Goal: Obtain resource: Download file/media

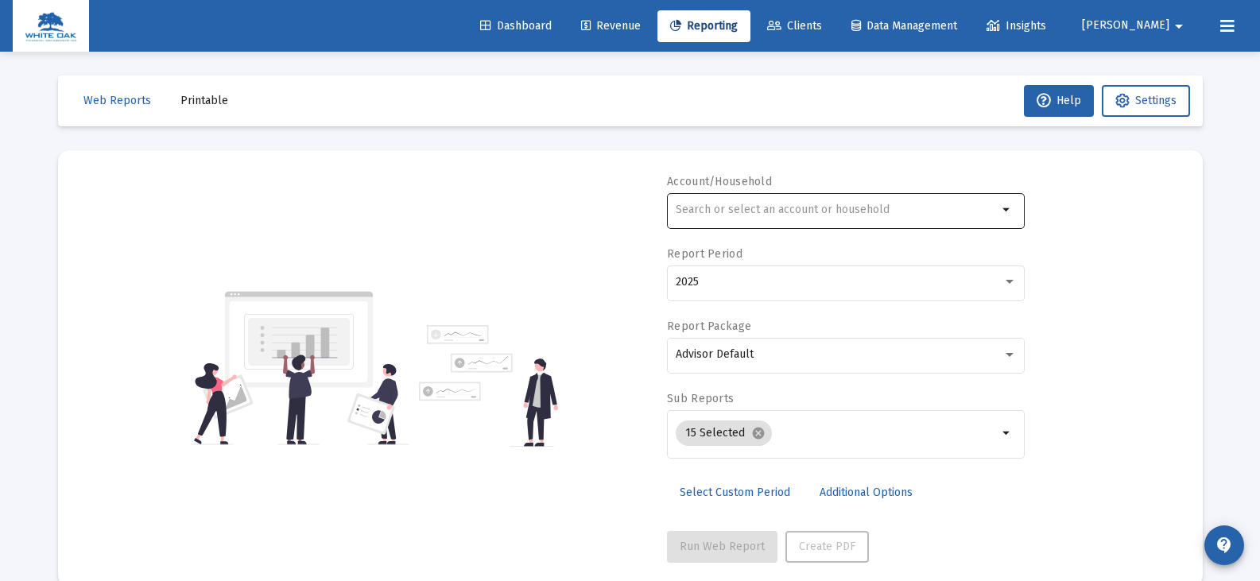
click at [711, 213] on input "text" at bounding box center [837, 209] width 322 height 13
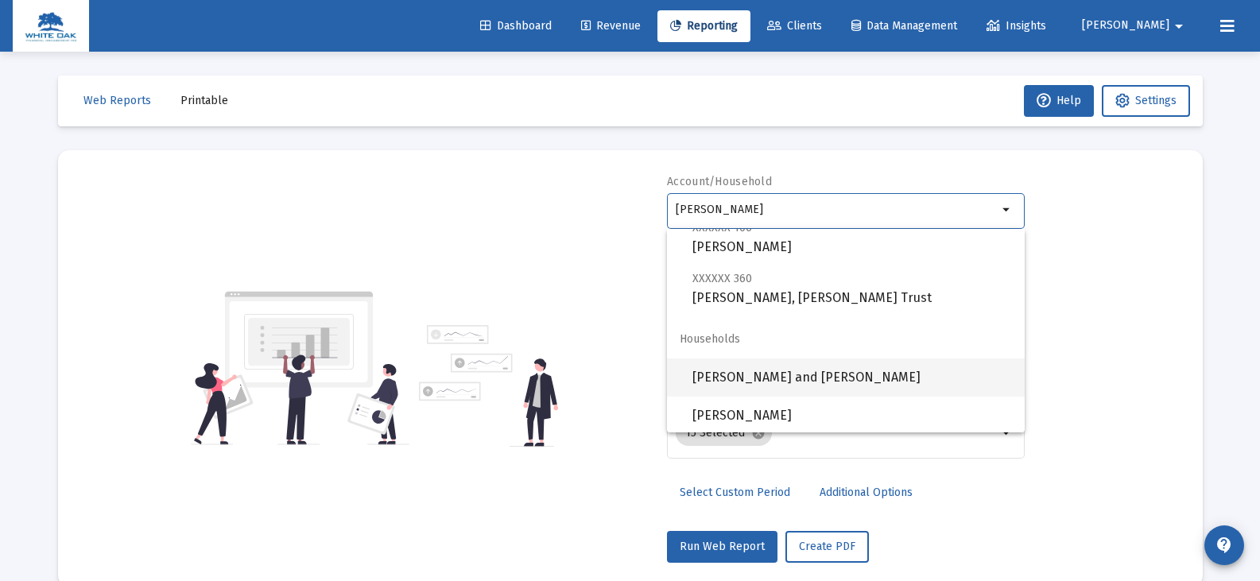
scroll to position [102, 0]
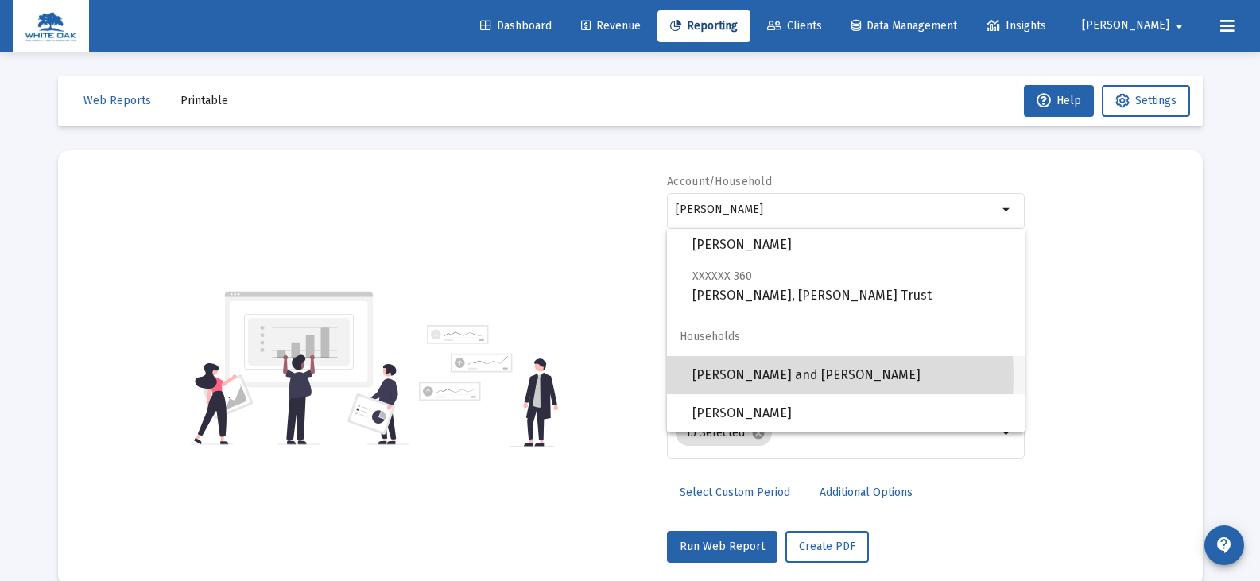
click at [758, 376] on span "[PERSON_NAME] and [PERSON_NAME]" at bounding box center [852, 375] width 320 height 38
type input "[PERSON_NAME] and [PERSON_NAME]"
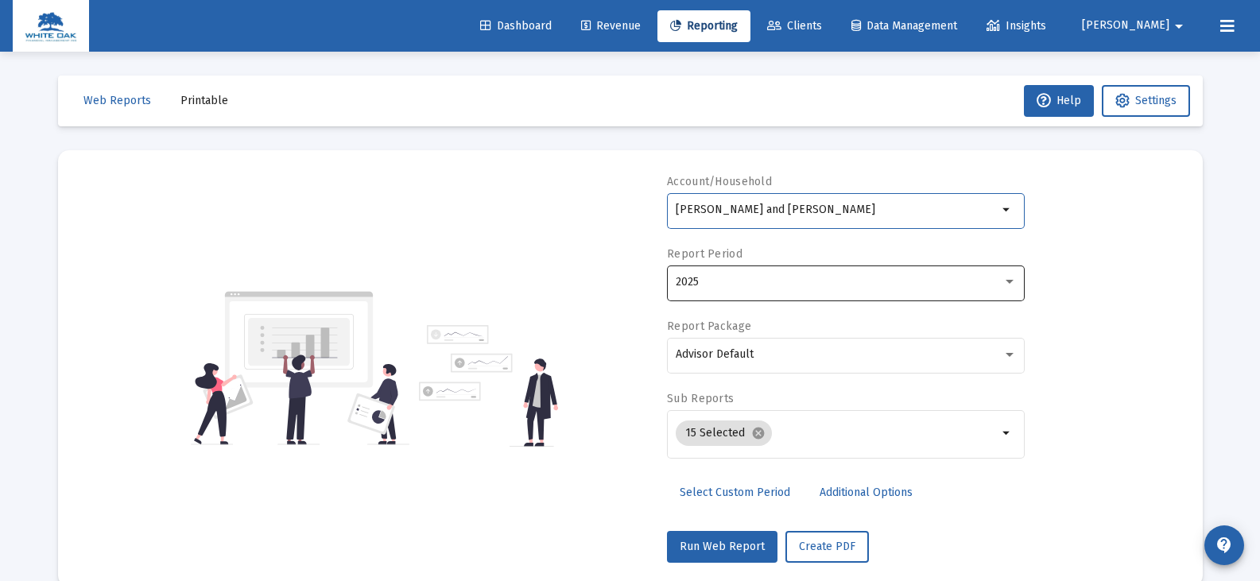
click at [742, 286] on div "2025" at bounding box center [839, 282] width 327 height 13
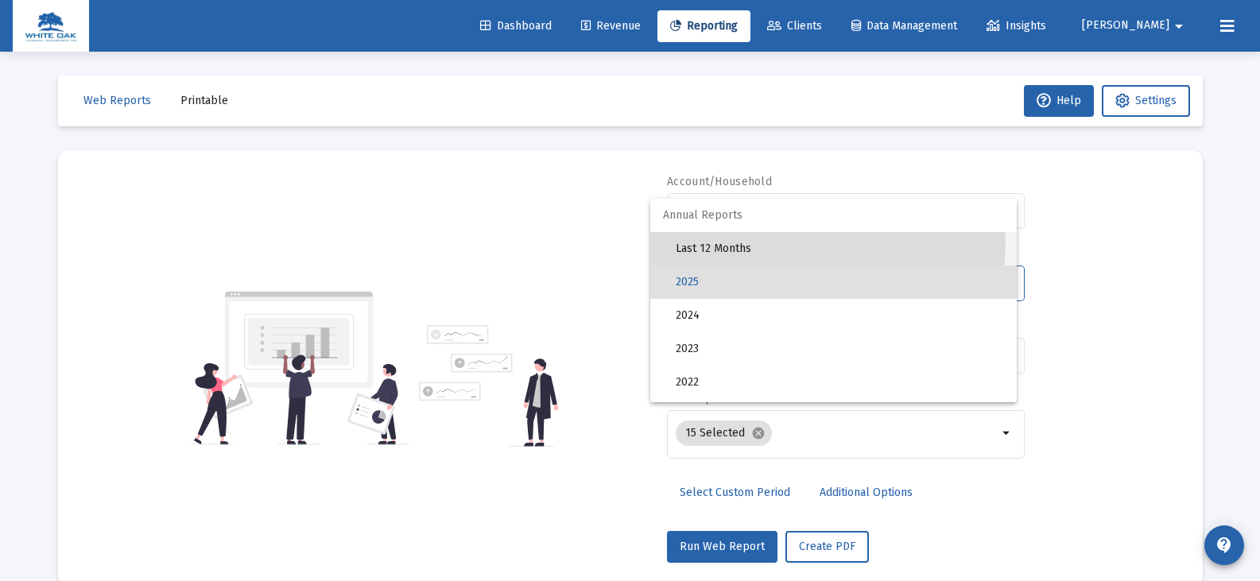
click at [738, 242] on span "Last 12 Months" at bounding box center [840, 248] width 328 height 33
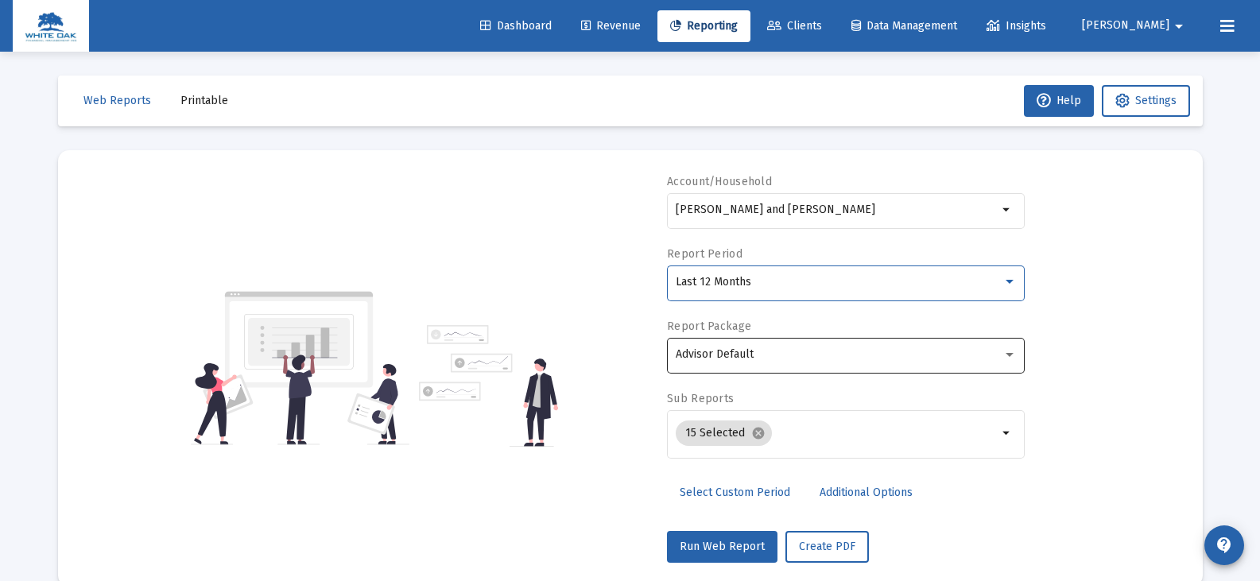
click at [732, 350] on span "Advisor Default" at bounding box center [715, 354] width 78 height 14
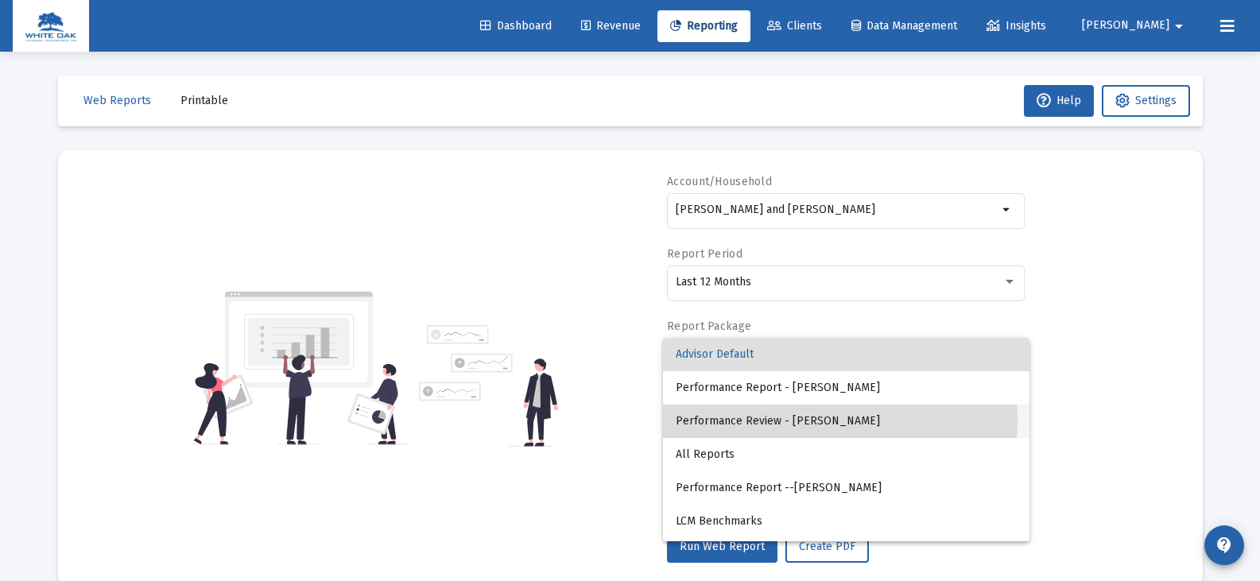
click at [738, 421] on span "Performance Review - [PERSON_NAME]" at bounding box center [846, 421] width 341 height 33
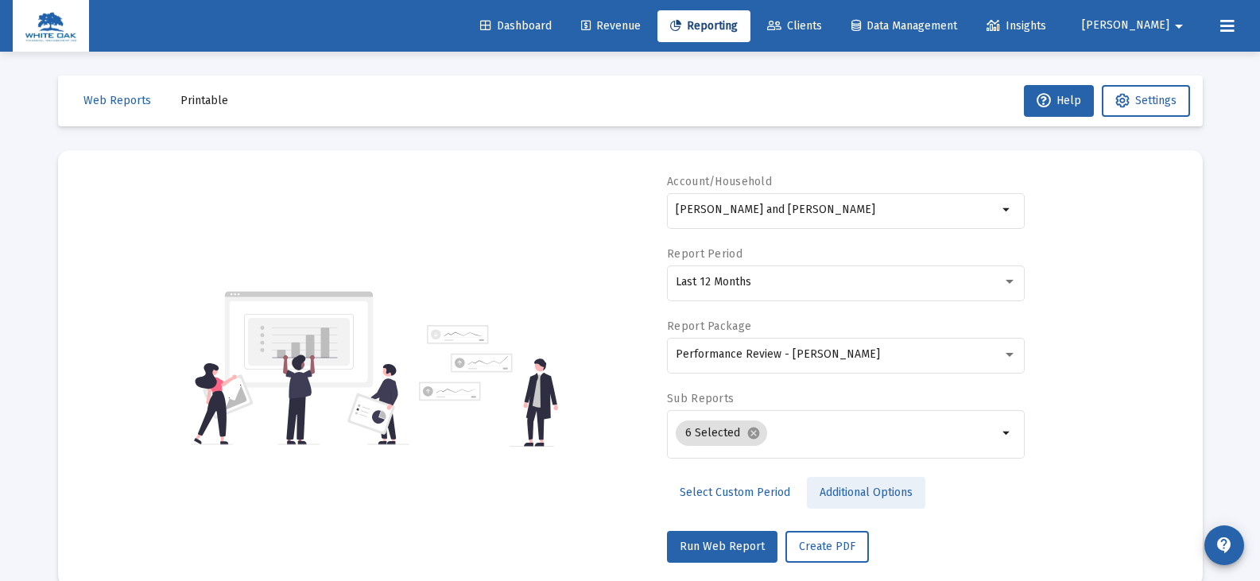
click at [824, 491] on span "Additional Options" at bounding box center [866, 493] width 93 height 14
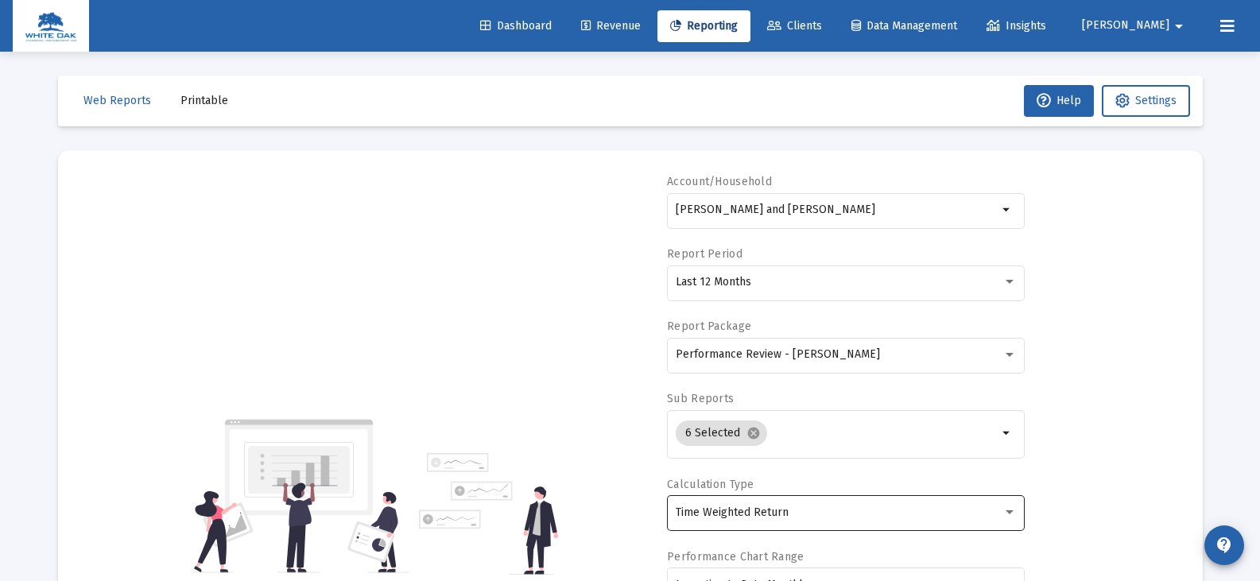
click at [717, 512] on span "Time Weighted Return" at bounding box center [732, 513] width 113 height 14
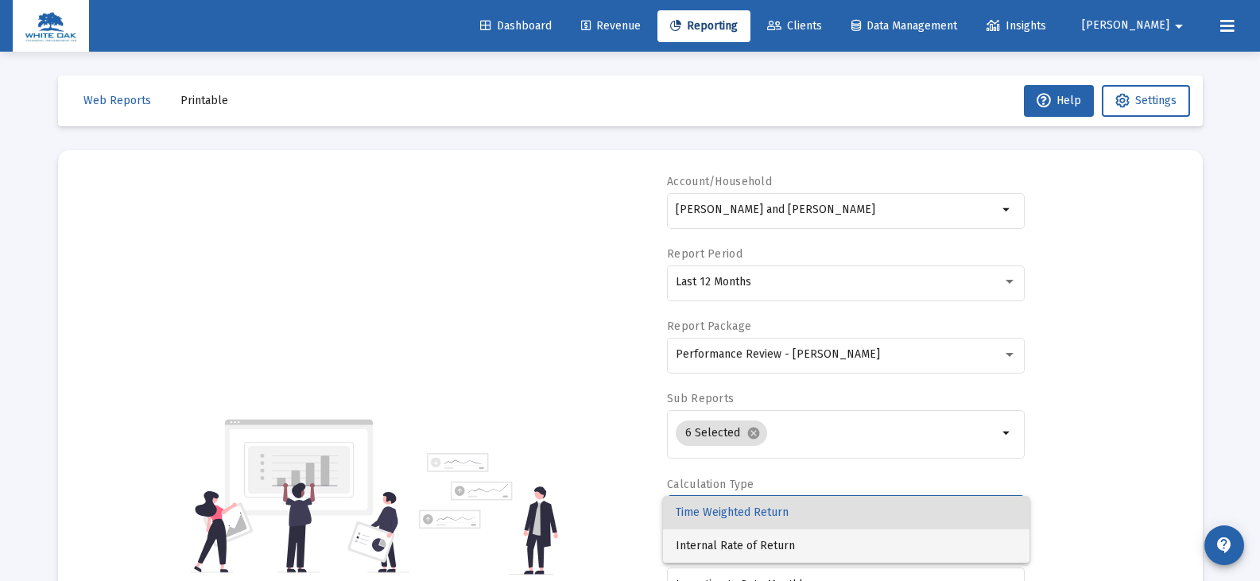
click at [717, 544] on span "Internal Rate of Return" at bounding box center [846, 545] width 341 height 33
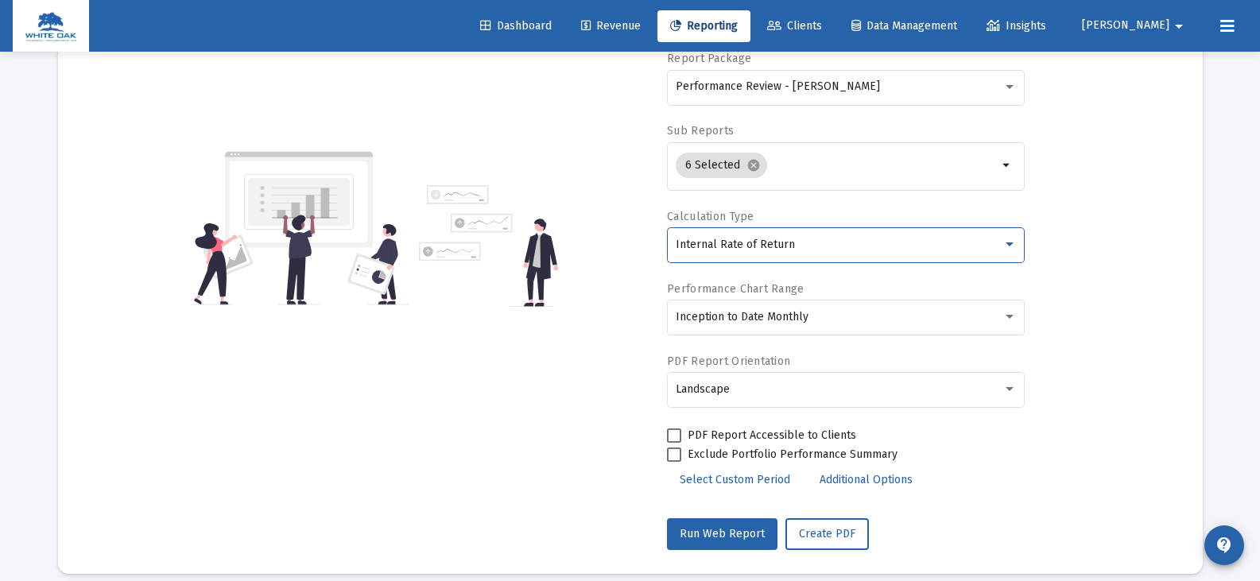
scroll to position [285, 0]
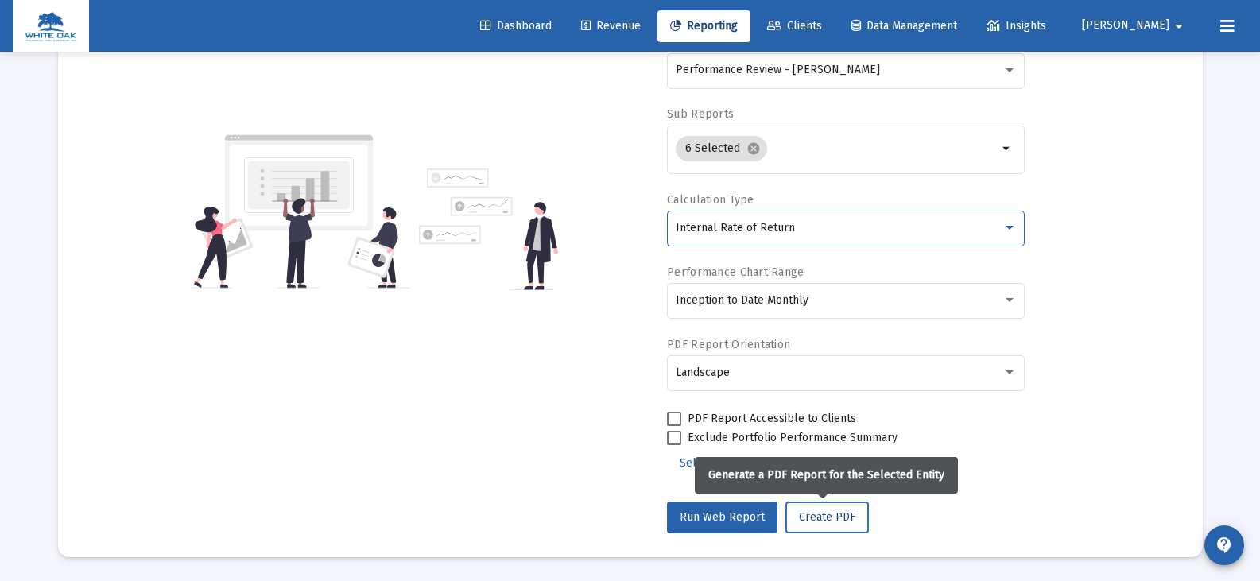
click at [798, 524] on button "Create PDF" at bounding box center [826, 518] width 83 height 32
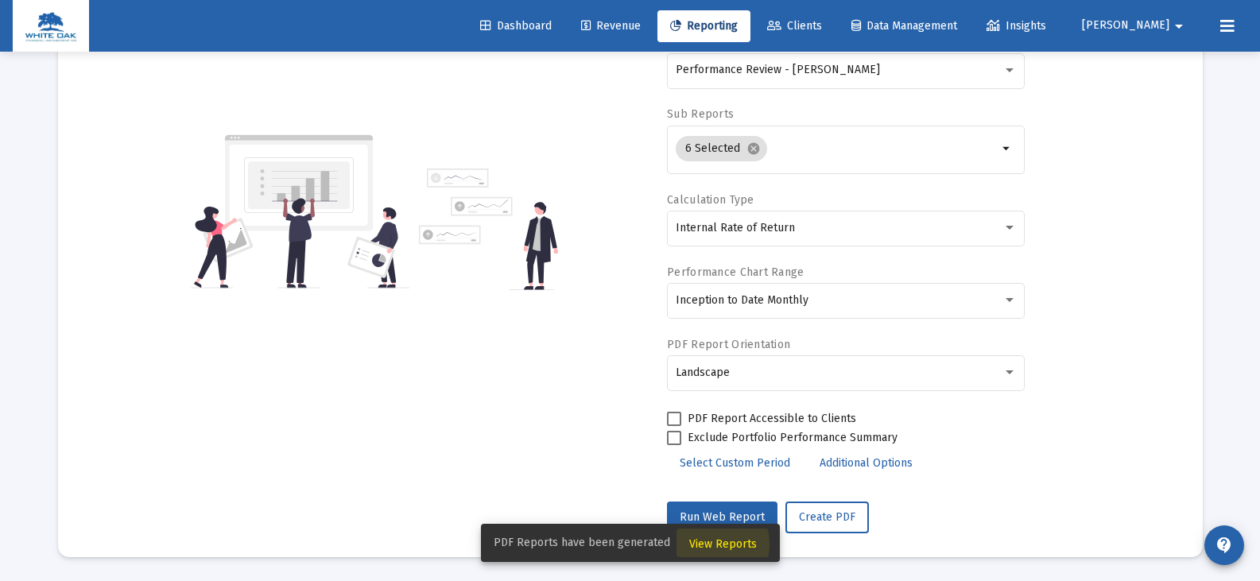
click at [703, 545] on span "View Reports" at bounding box center [723, 544] width 68 height 14
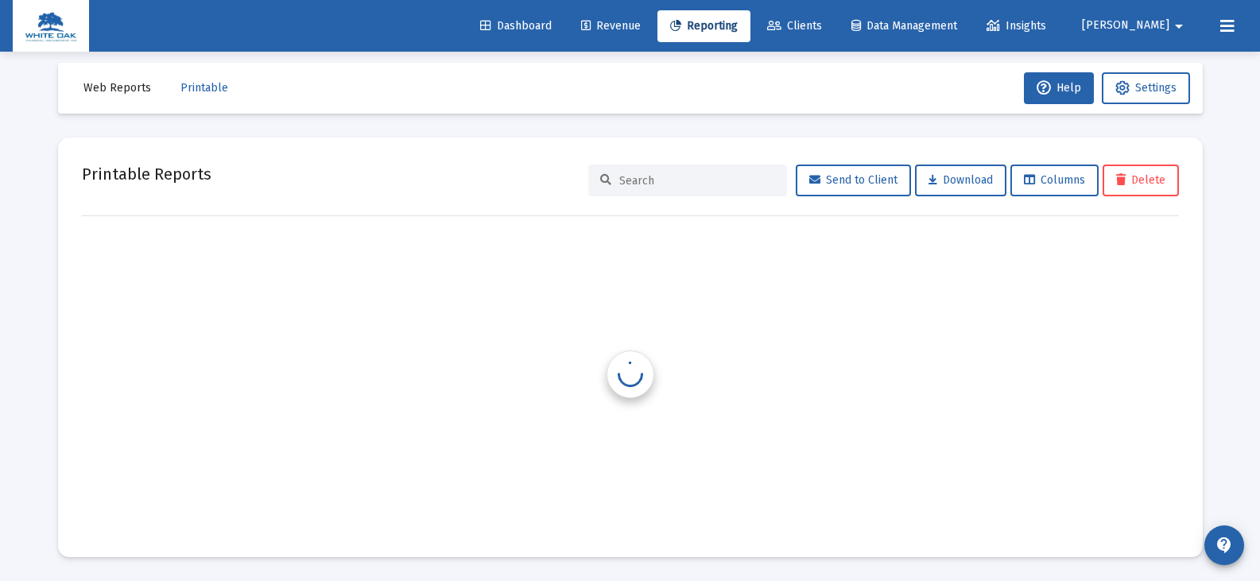
scroll to position [13, 0]
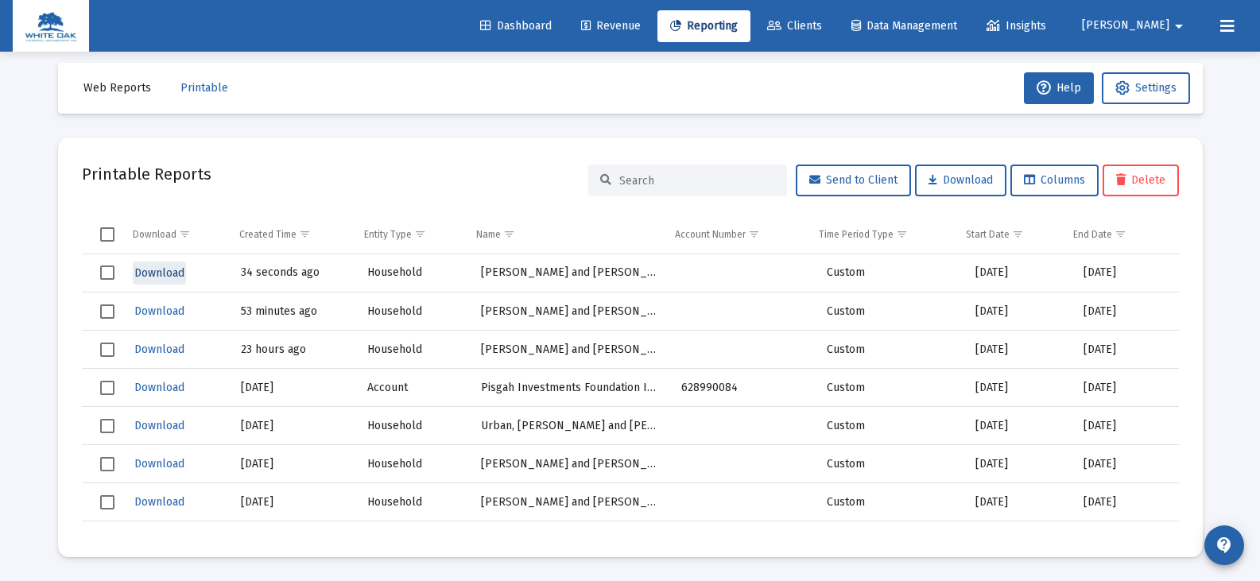
click at [151, 269] on span "Download" at bounding box center [159, 273] width 50 height 14
